Goal: Task Accomplishment & Management: Complete application form

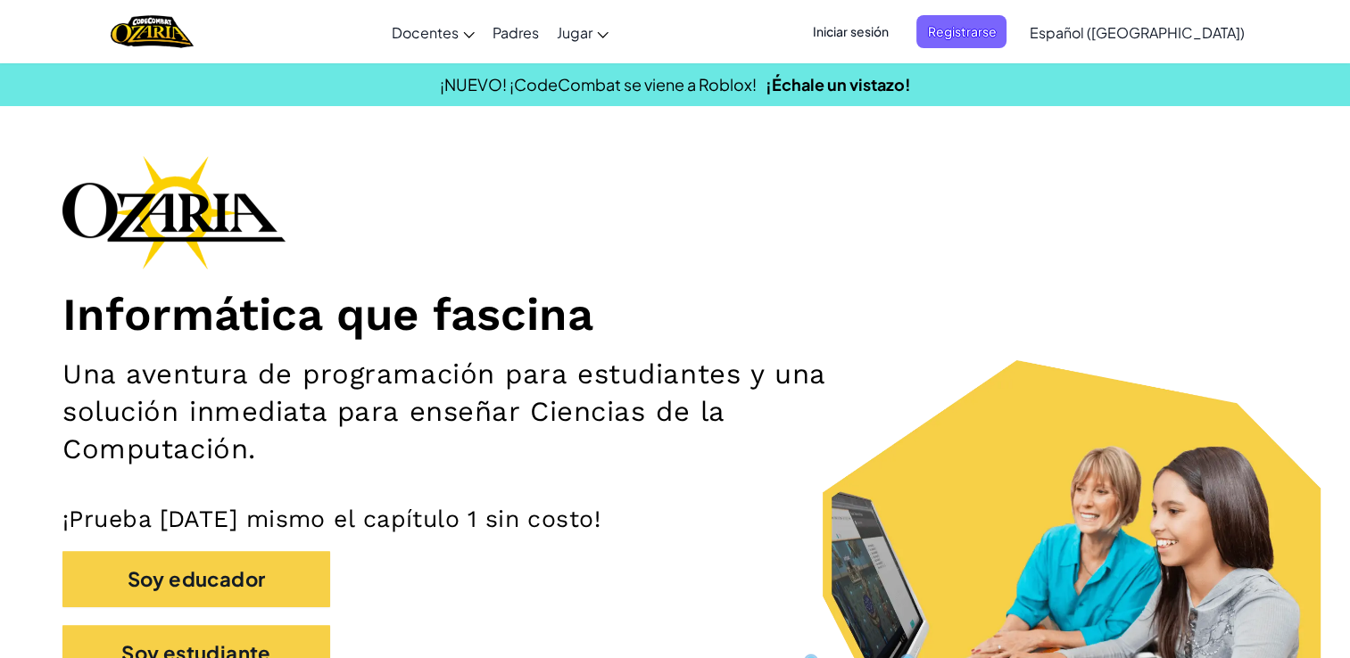
click at [898, 34] on span "Iniciar sesión" at bounding box center [850, 31] width 96 height 33
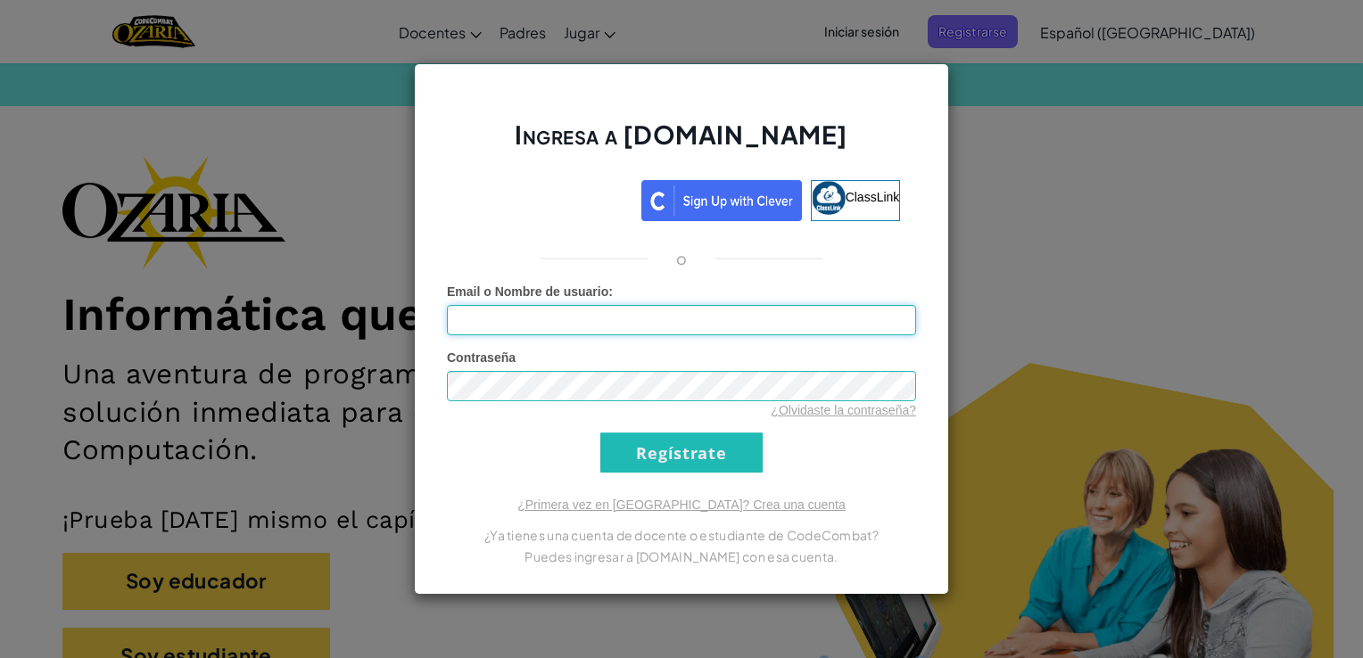
type input "[EMAIL_ADDRESS][DOMAIN_NAME]"
drag, startPoint x: 673, startPoint y: 327, endPoint x: 417, endPoint y: 355, distance: 257.6
click at [417, 355] on div "Ingresa a [DOMAIN_NAME] ClassLink o Error desconocido. Email o Nombre de usuari…" at bounding box center [681, 329] width 535 height 532
type input "[PERSON_NAME] A"
click at [400, 412] on div "Ingresa a [DOMAIN_NAME] ClassLink o Error desconocido. Email o Nombre de usuari…" at bounding box center [681, 329] width 1363 height 658
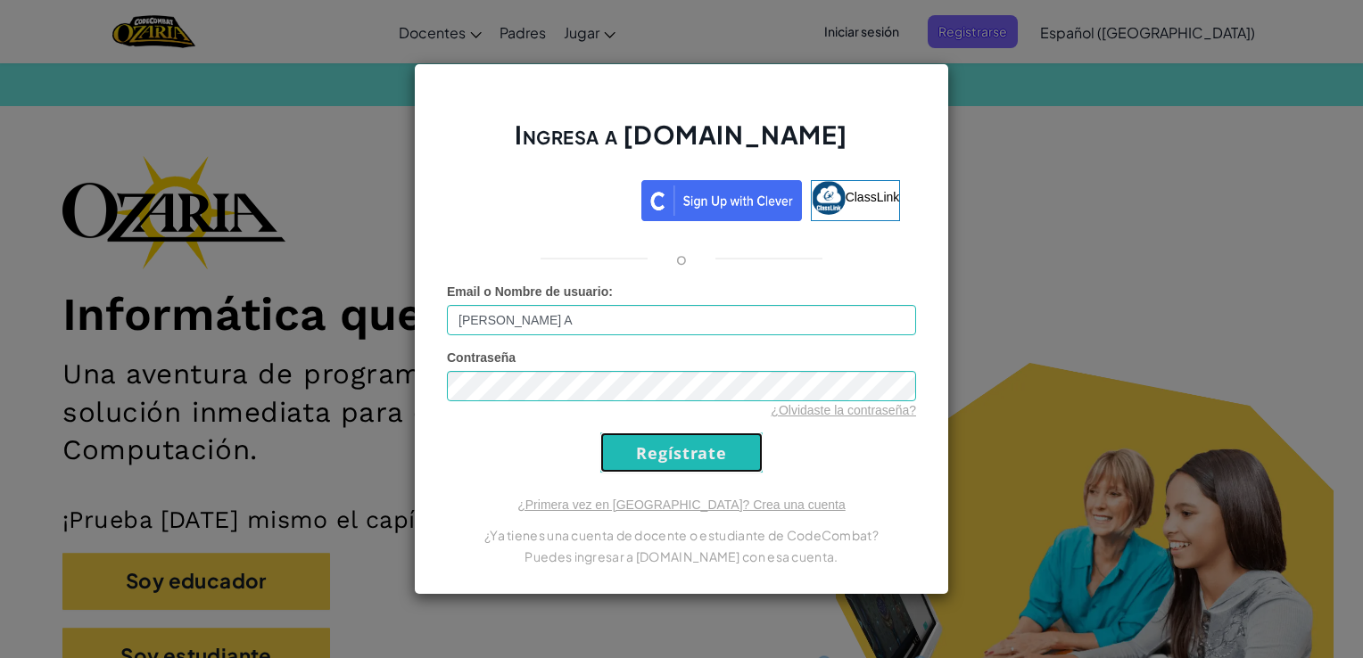
click at [700, 450] on input "Regístrate" at bounding box center [681, 453] width 162 height 40
